Goal: Task Accomplishment & Management: Complete application form

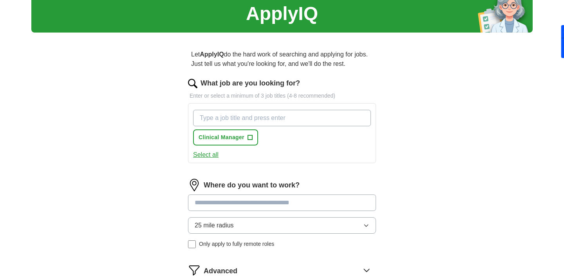
scroll to position [38, 0]
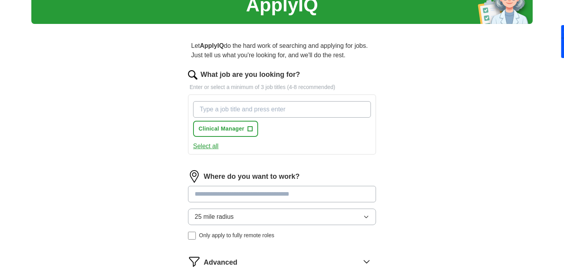
click at [246, 114] on input "What job are you looking for?" at bounding box center [282, 109] width 178 height 16
click at [262, 105] on input "What job are you looking for?" at bounding box center [282, 109] width 178 height 16
type input "Proj"
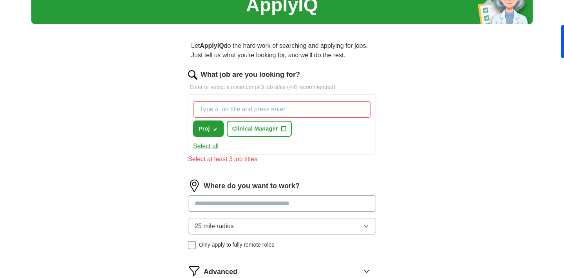
click at [0, 0] on span "×" at bounding box center [0, 0] width 0 height 0
click at [214, 131] on span "+" at bounding box center [215, 129] width 5 height 6
click at [0, 0] on span "×" at bounding box center [0, 0] width 0 height 0
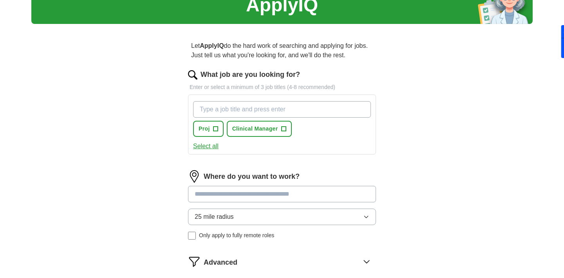
click at [243, 109] on input "What job are you looking for?" at bounding box center [282, 109] width 178 height 16
type input "Project Manager"
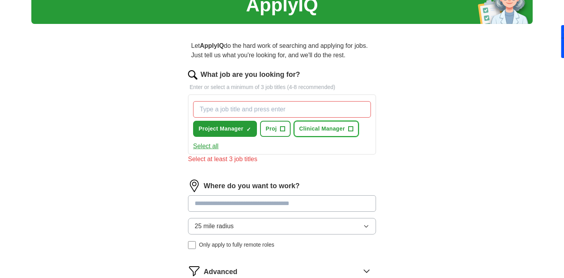
click at [352, 129] on span "+" at bounding box center [350, 129] width 5 height 6
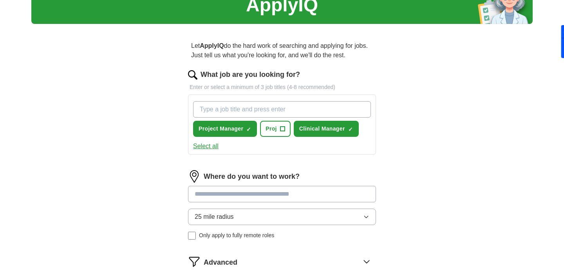
click at [315, 114] on input "What job are you looking for?" at bounding box center [282, 109] width 178 height 16
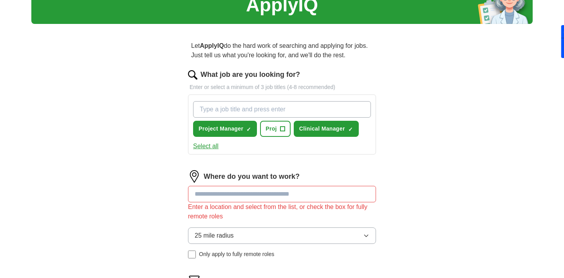
click at [303, 114] on input "What job are you looking for?" at bounding box center [282, 109] width 178 height 16
type input "Clinical Project Manager"
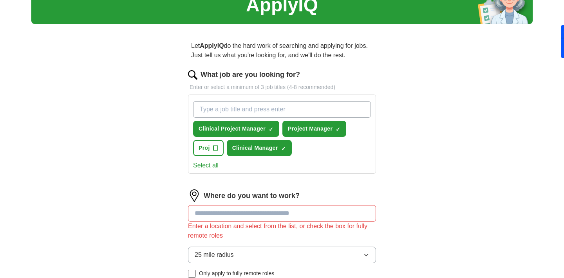
scroll to position [108, 0]
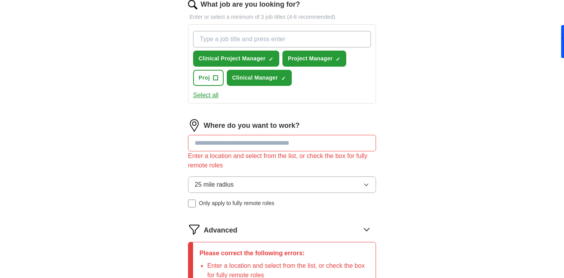
click at [271, 144] on input at bounding box center [282, 143] width 188 height 16
type input "******"
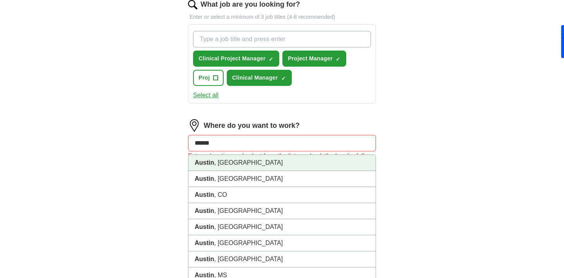
click at [267, 162] on li "[GEOGRAPHIC_DATA] , [GEOGRAPHIC_DATA]" at bounding box center [281, 163] width 187 height 16
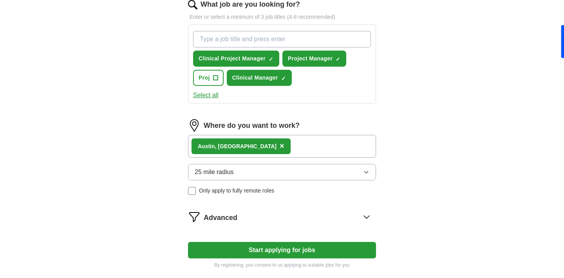
click at [197, 189] on label "Only apply to fully remote roles" at bounding box center [282, 190] width 188 height 8
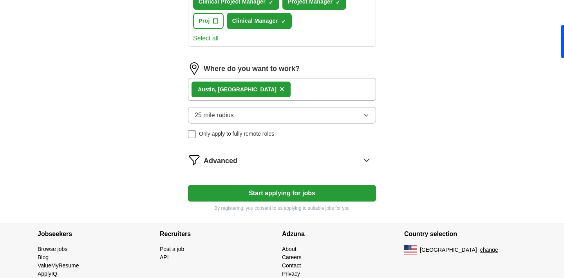
scroll to position [180, 0]
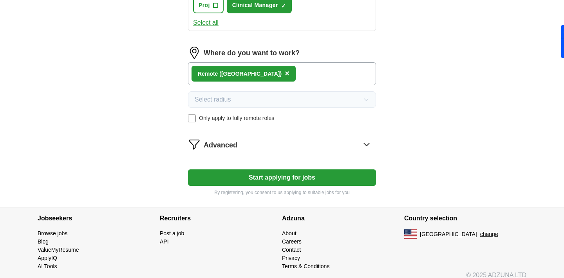
click at [222, 177] on button "Start applying for jobs" at bounding box center [282, 177] width 188 height 16
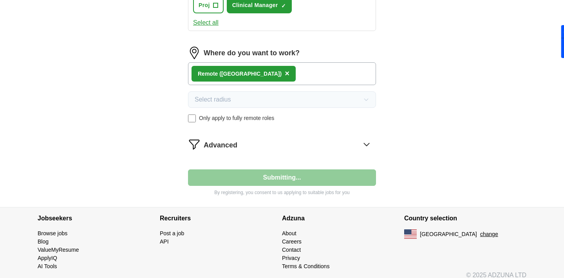
select select "**"
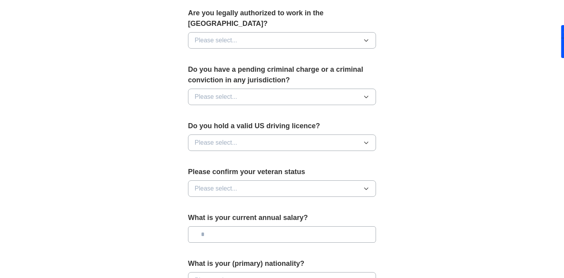
scroll to position [493, 0]
